Goal: Find specific page/section: Find specific page/section

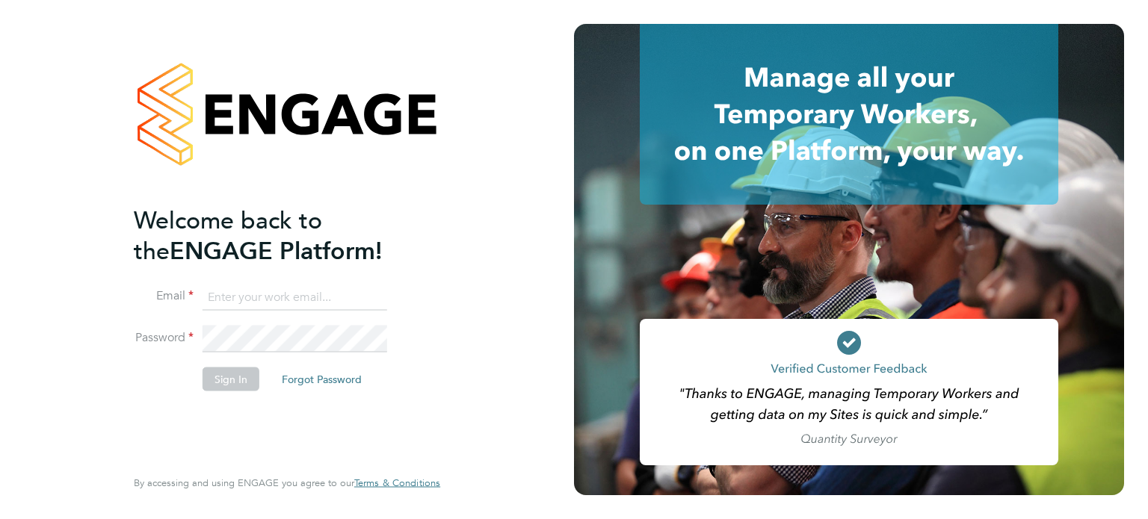
type input "steve.kenny@vgcgroup.co.uk"
click at [232, 374] on button "Sign In" at bounding box center [231, 379] width 57 height 24
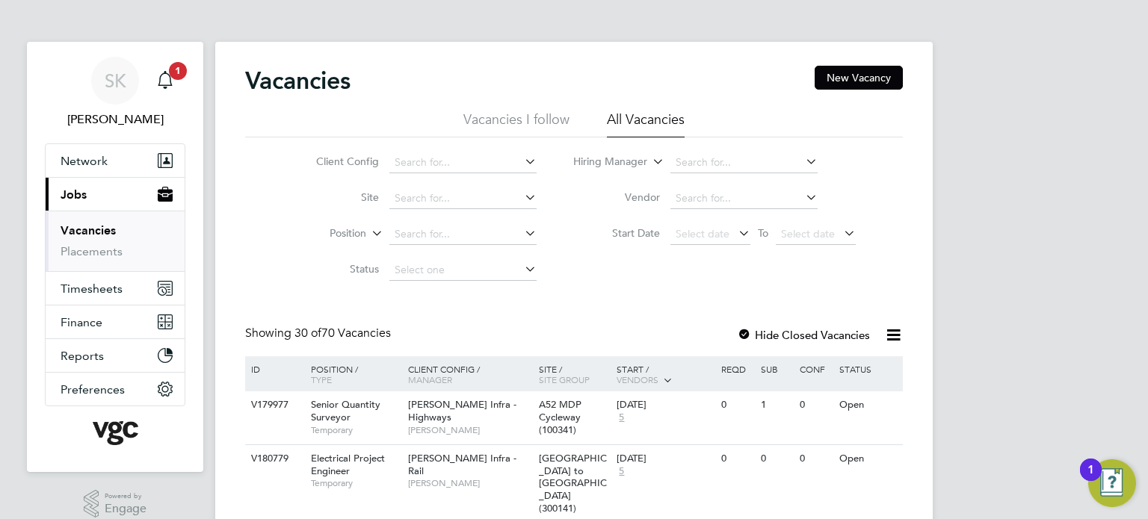
click at [90, 188] on button "Current page: Jobs" at bounding box center [115, 194] width 139 height 33
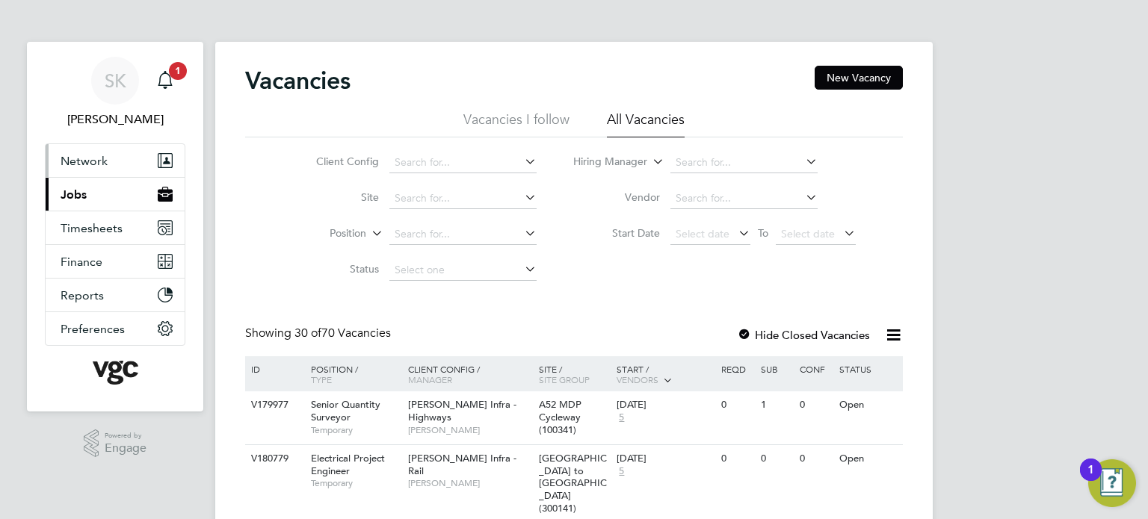
click at [93, 159] on span "Network" at bounding box center [84, 161] width 47 height 14
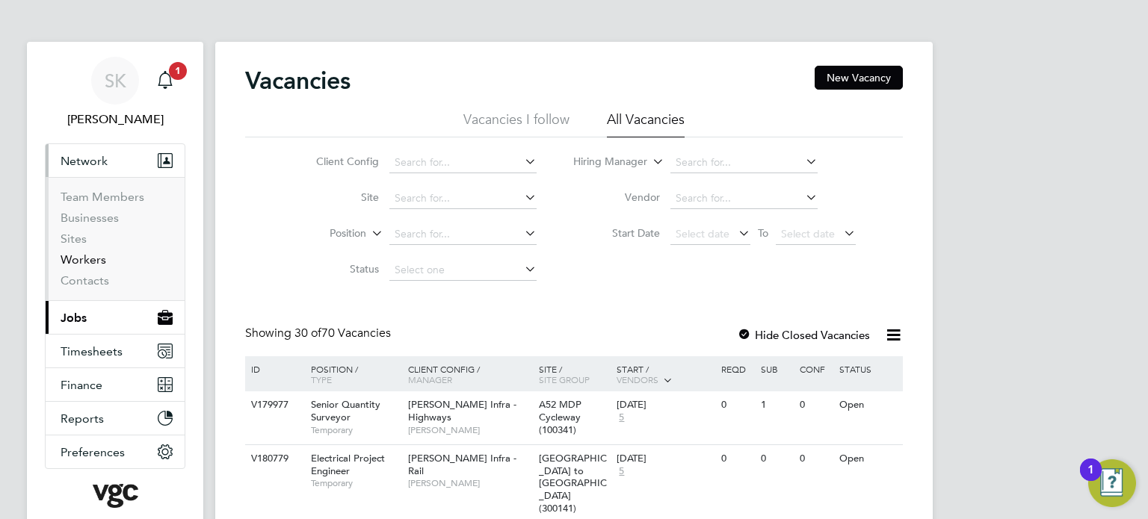
click at [87, 259] on link "Workers" at bounding box center [84, 260] width 46 height 14
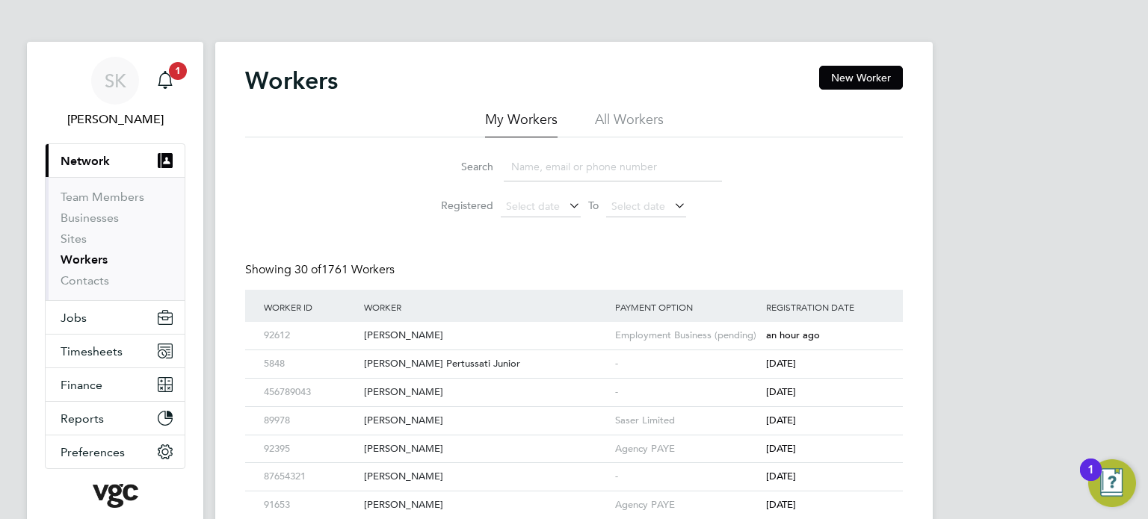
click at [535, 170] on input at bounding box center [613, 166] width 218 height 29
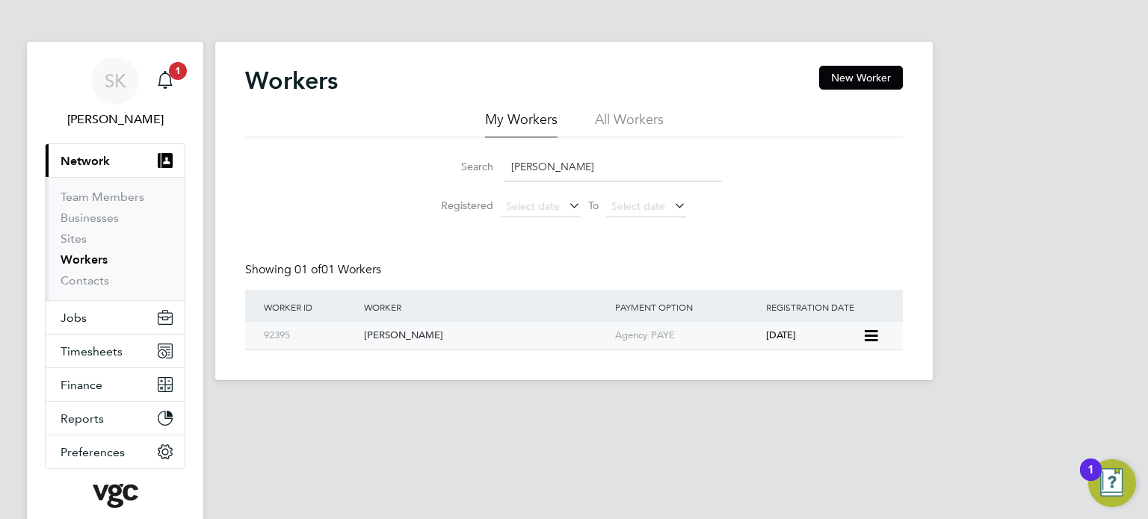
type input "lindsay"
click at [419, 336] on div "[PERSON_NAME]" at bounding box center [485, 336] width 251 height 28
